Goal: Transaction & Acquisition: Download file/media

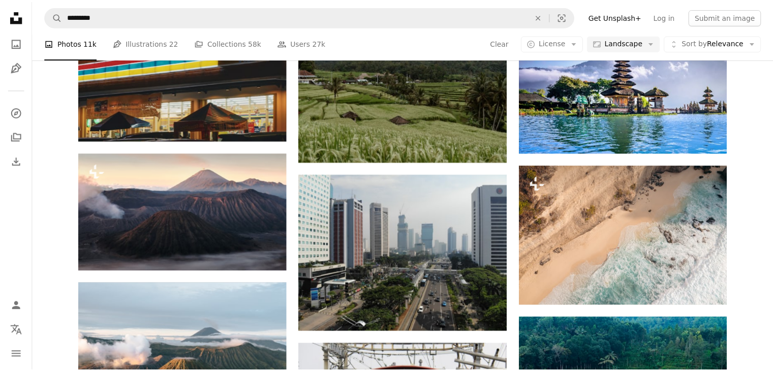
scroll to position [4829, 0]
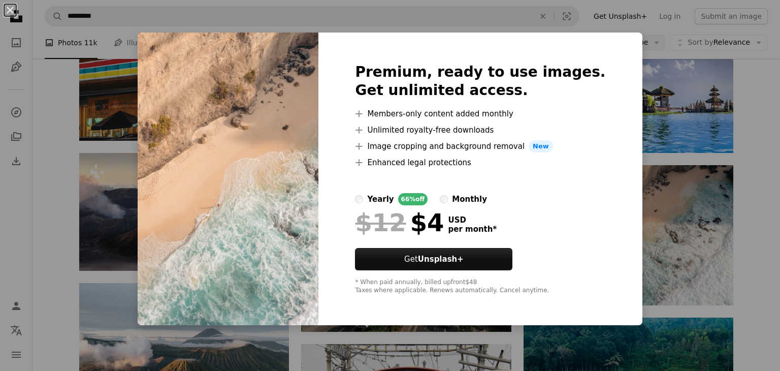
click at [658, 210] on div "An X shape Premium, ready to use images. Get unlimited access. A plus sign Memb…" at bounding box center [390, 185] width 780 height 371
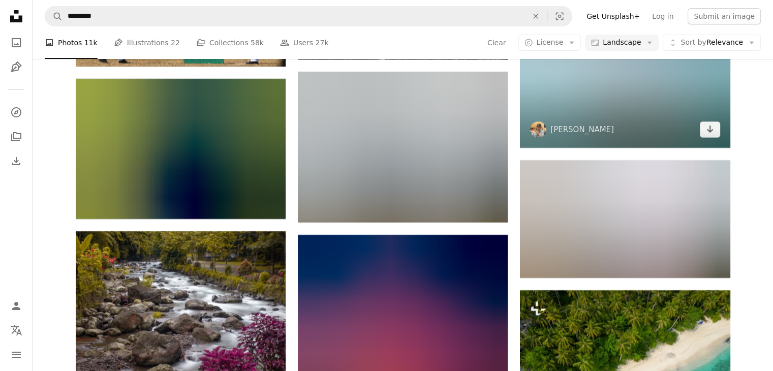
scroll to position [7724, 0]
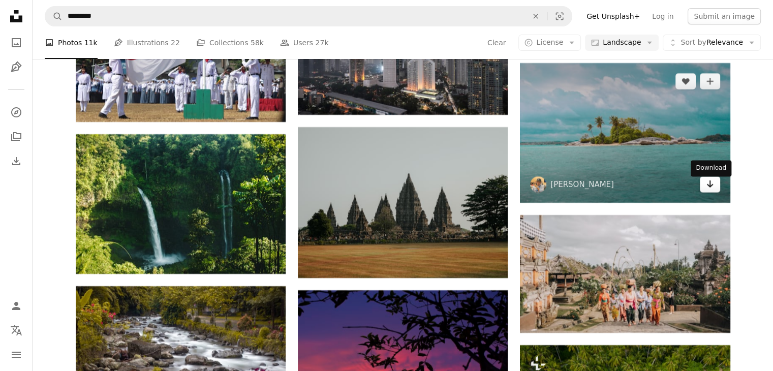
click at [707, 184] on icon "Arrow pointing down" at bounding box center [710, 184] width 8 height 12
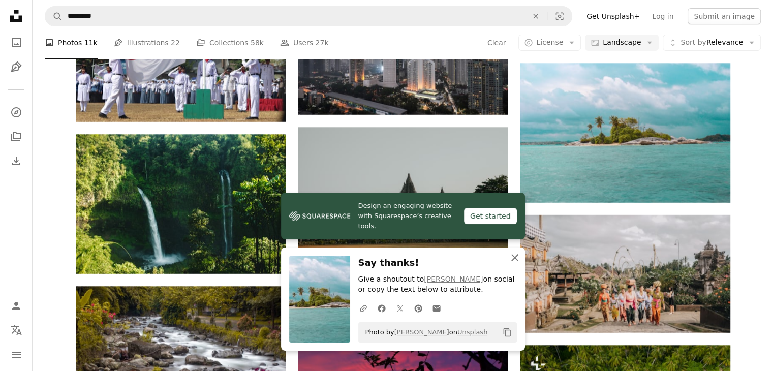
click at [514, 261] on icon "An X shape" at bounding box center [514, 257] width 12 height 12
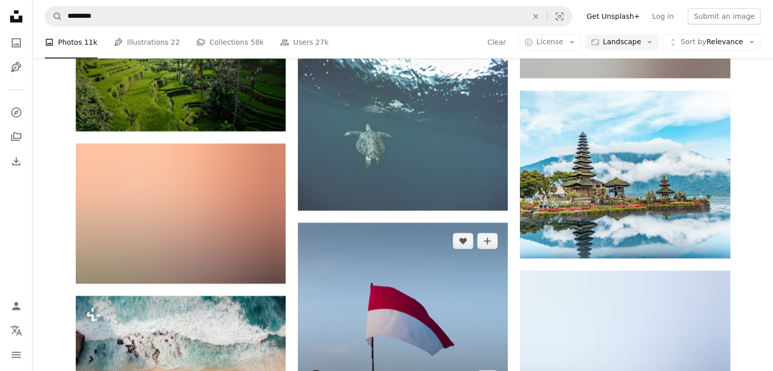
scroll to position [8740, 0]
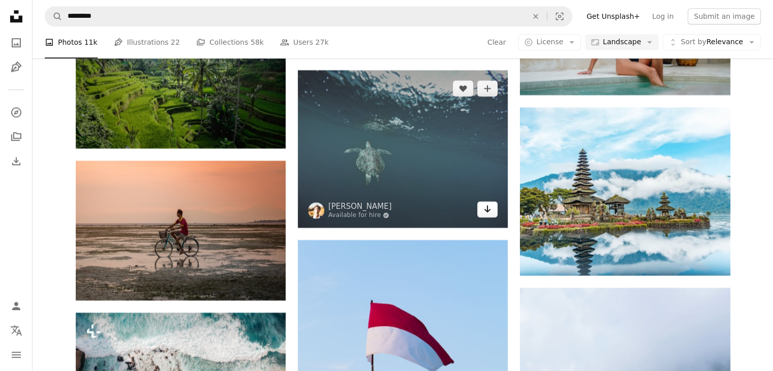
click at [490, 215] on icon "Arrow pointing down" at bounding box center [487, 209] width 8 height 12
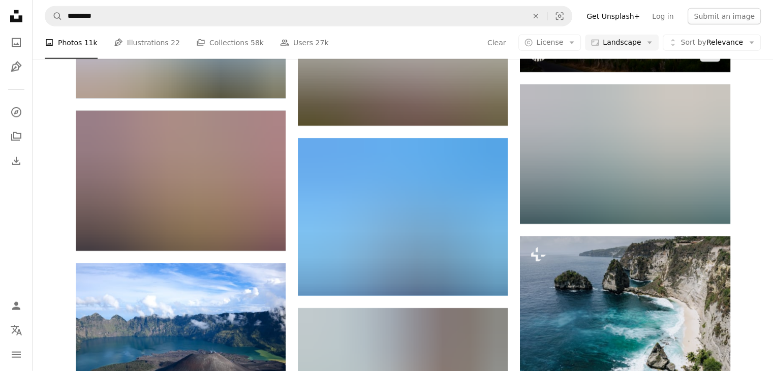
scroll to position [10314, 0]
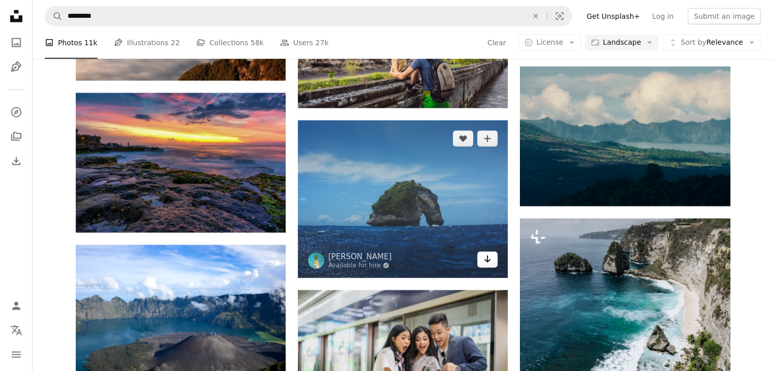
click at [485, 259] on icon "Arrow pointing down" at bounding box center [487, 259] width 8 height 12
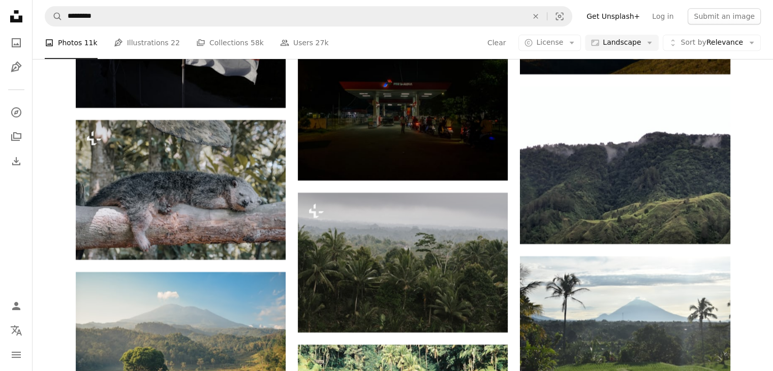
scroll to position [16105, 0]
